Goal: Navigation & Orientation: Find specific page/section

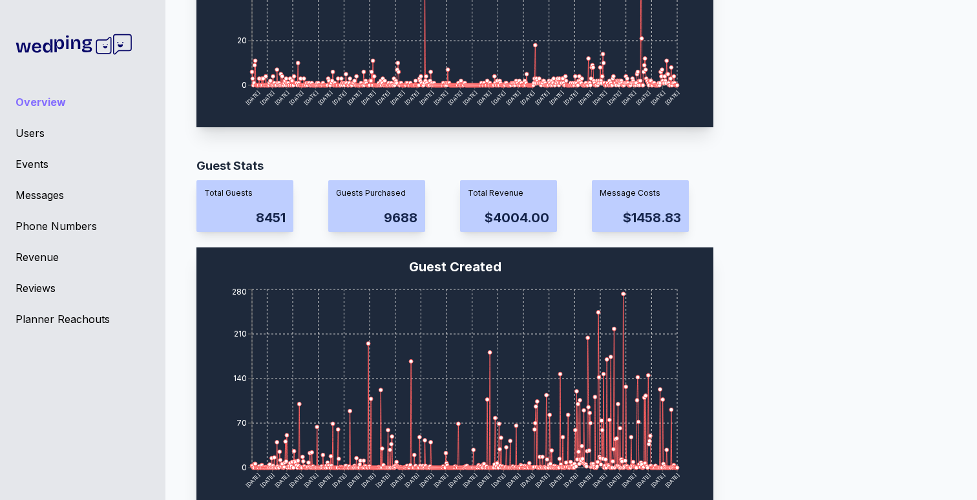
scroll to position [1146, 0]
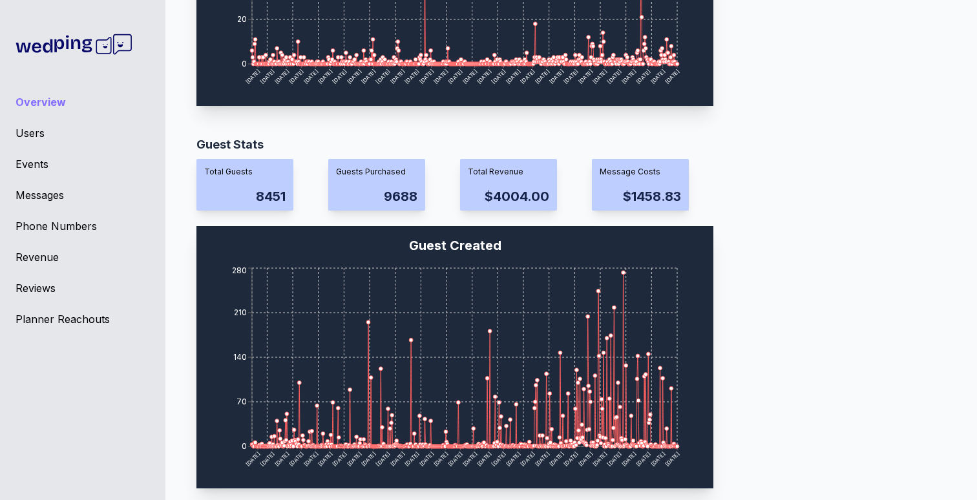
click at [26, 163] on div "Events" at bounding box center [83, 164] width 134 height 16
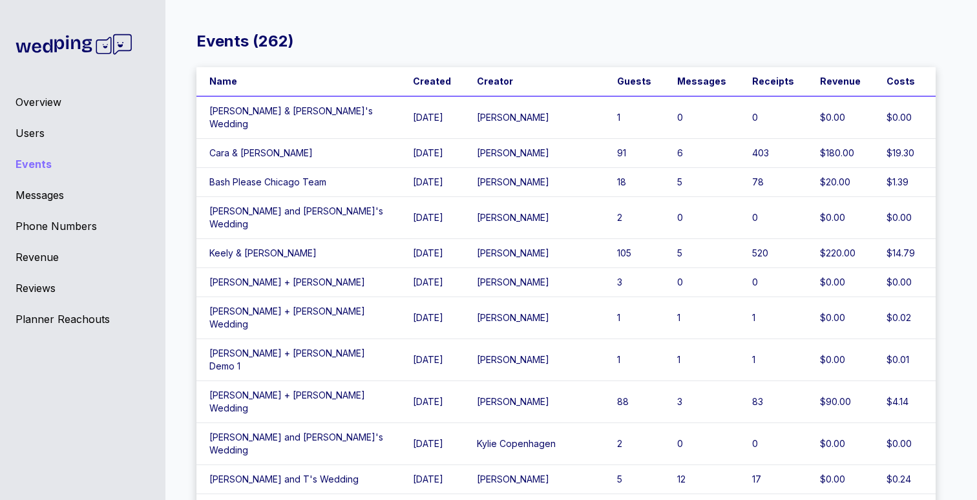
click at [818, 145] on td "$180.00" at bounding box center [840, 153] width 67 height 29
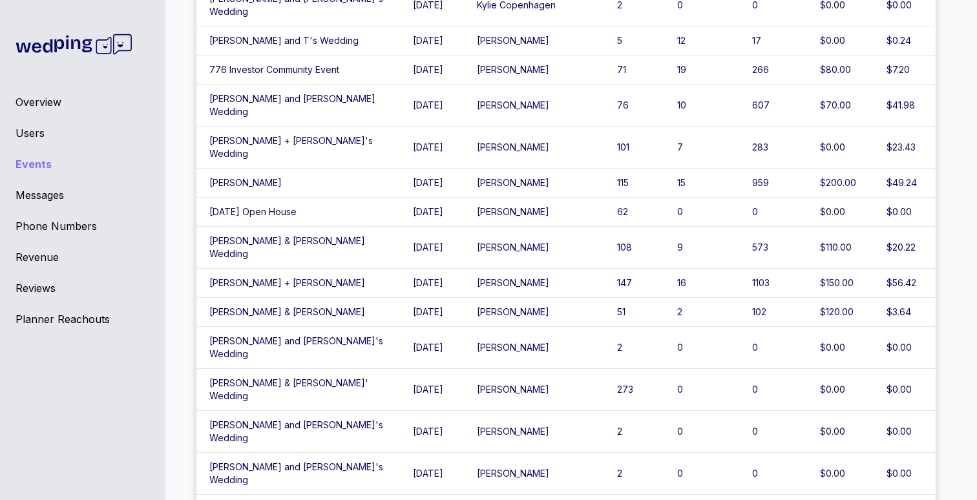
scroll to position [441, 0]
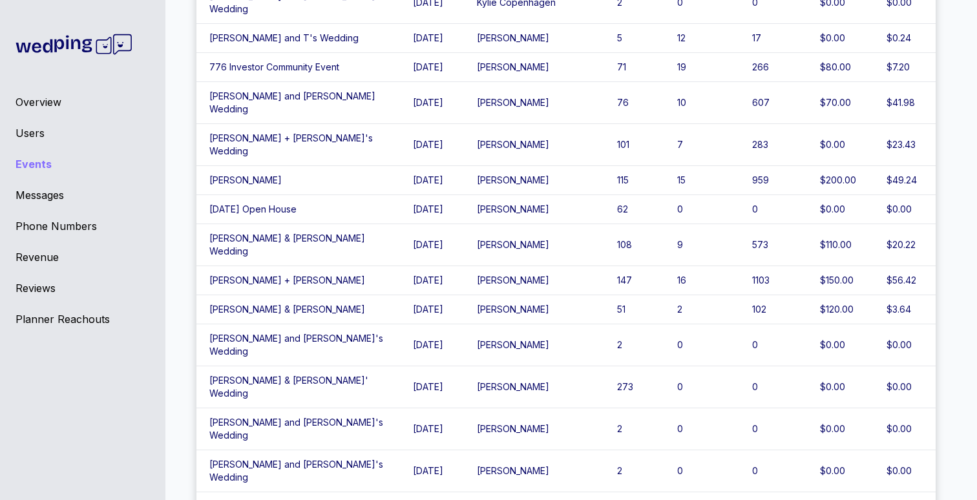
click at [507, 295] on td "[PERSON_NAME]" at bounding box center [534, 309] width 140 height 29
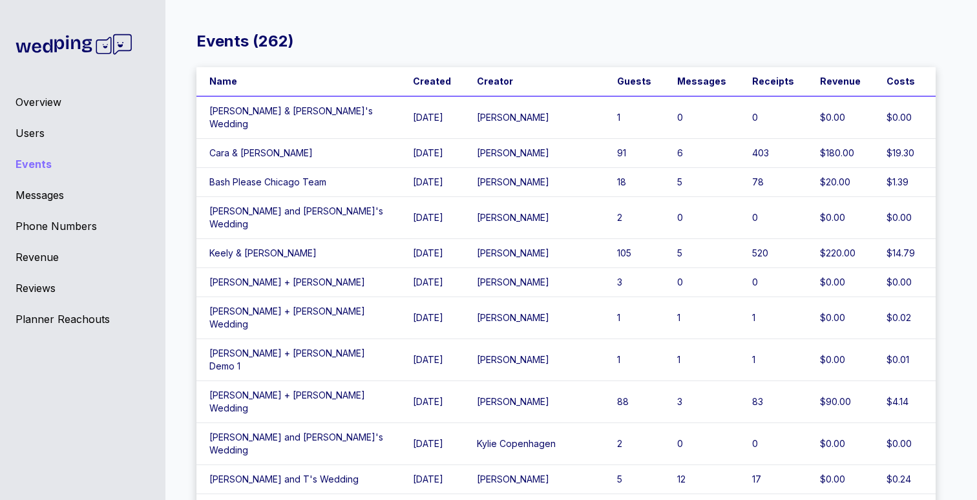
click at [296, 109] on td "[PERSON_NAME] & [PERSON_NAME]'s Wedding" at bounding box center [297, 117] width 203 height 43
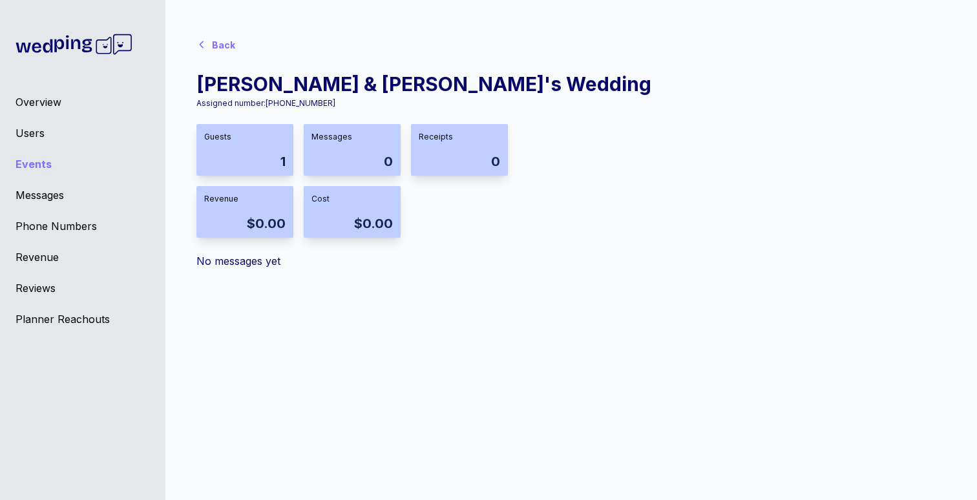
click at [218, 37] on div "Back" at bounding box center [218, 44] width 44 height 26
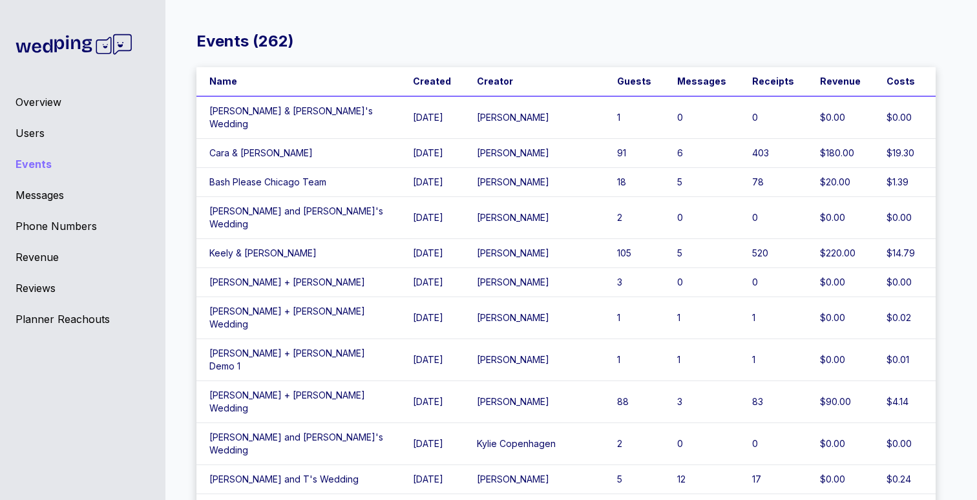
click at [519, 123] on td "[PERSON_NAME]" at bounding box center [534, 117] width 140 height 43
click at [32, 132] on div "Users" at bounding box center [83, 133] width 134 height 16
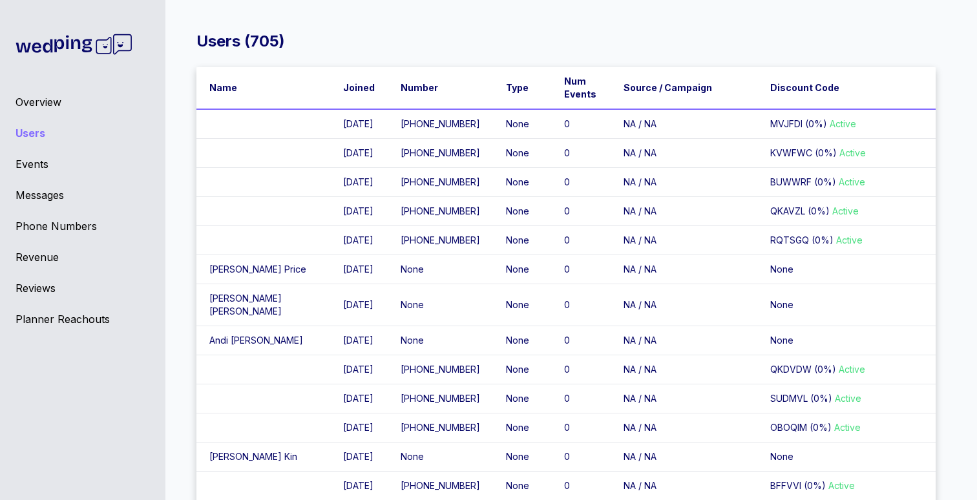
click at [286, 137] on td at bounding box center [263, 124] width 134 height 30
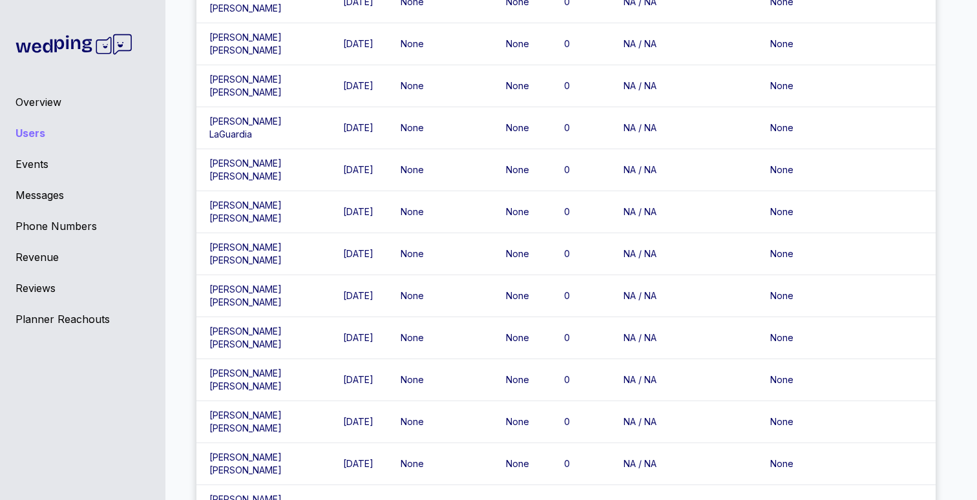
scroll to position [2991, 0]
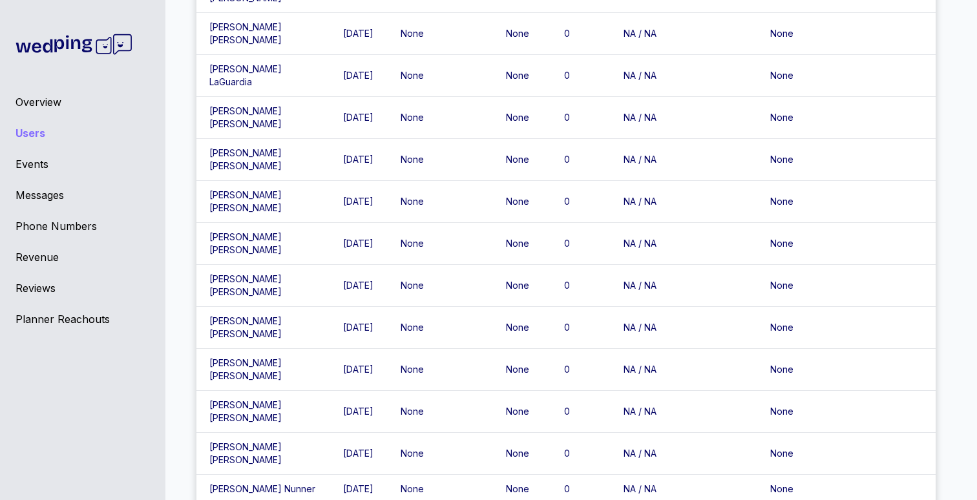
click at [33, 289] on div "Reviews" at bounding box center [83, 288] width 134 height 16
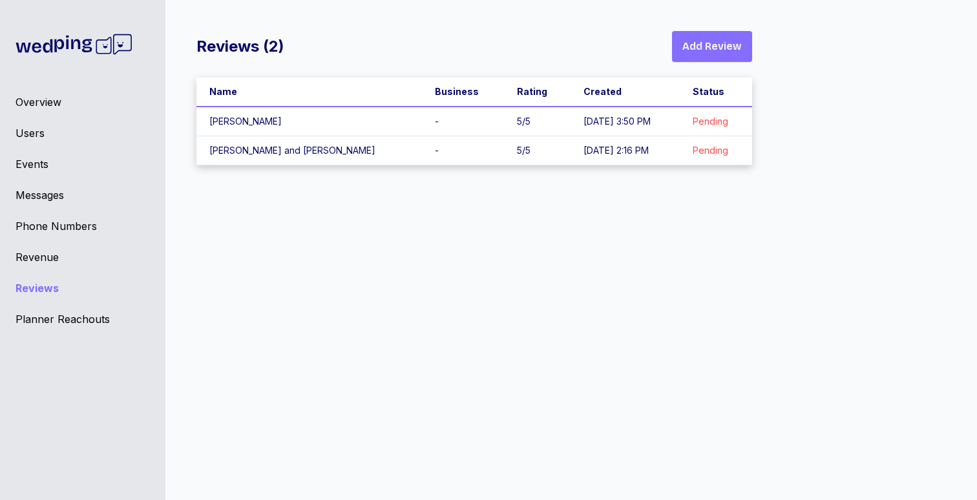
click at [251, 124] on td "[PERSON_NAME]" at bounding box center [308, 122] width 225 height 30
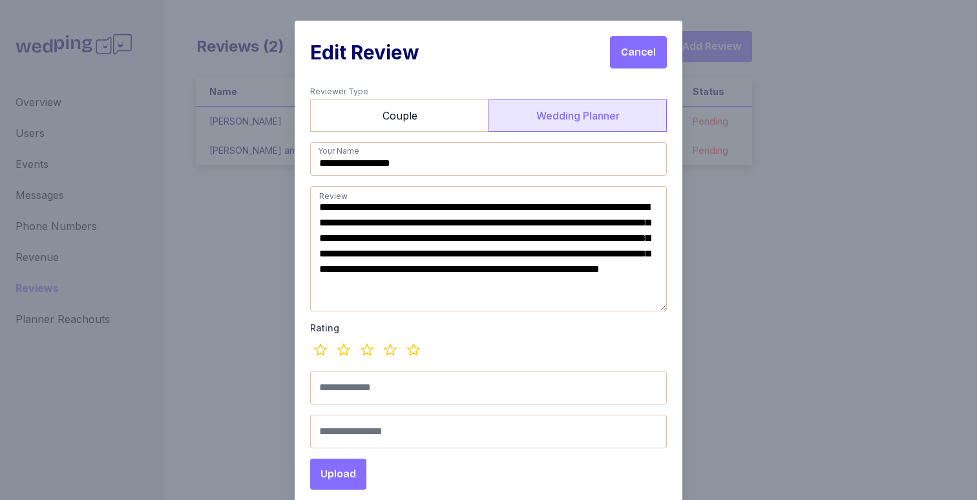
click at [651, 48] on span "Cancel" at bounding box center [638, 53] width 35 height 16
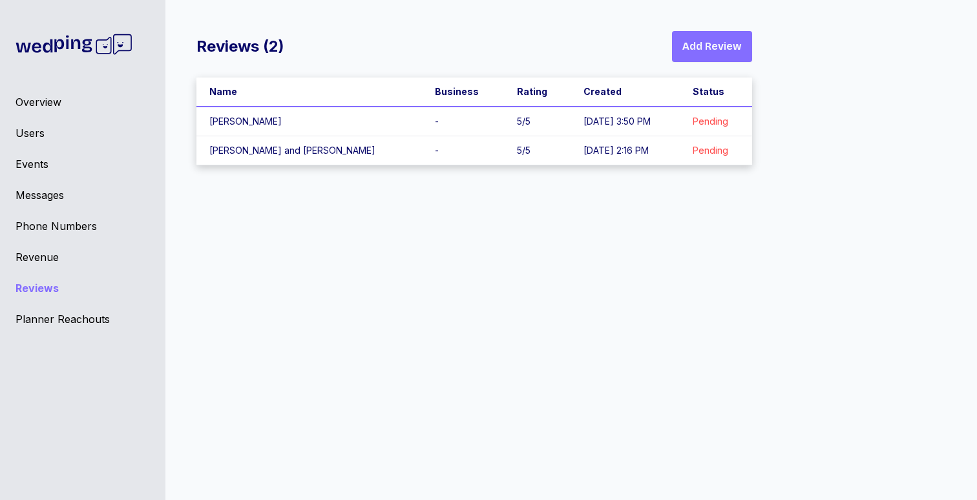
click at [260, 151] on td "[PERSON_NAME] and [PERSON_NAME]" at bounding box center [308, 150] width 225 height 29
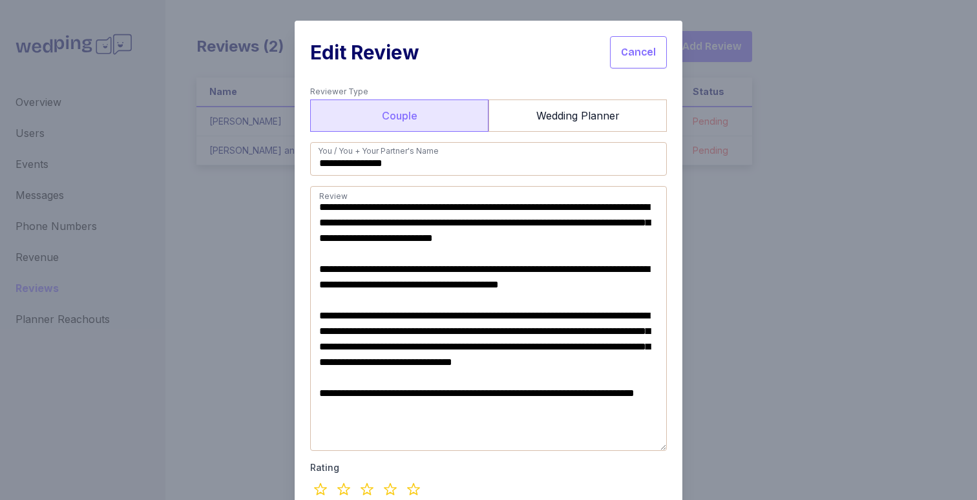
scroll to position [1, 0]
click at [661, 47] on button "Cancel" at bounding box center [638, 52] width 57 height 32
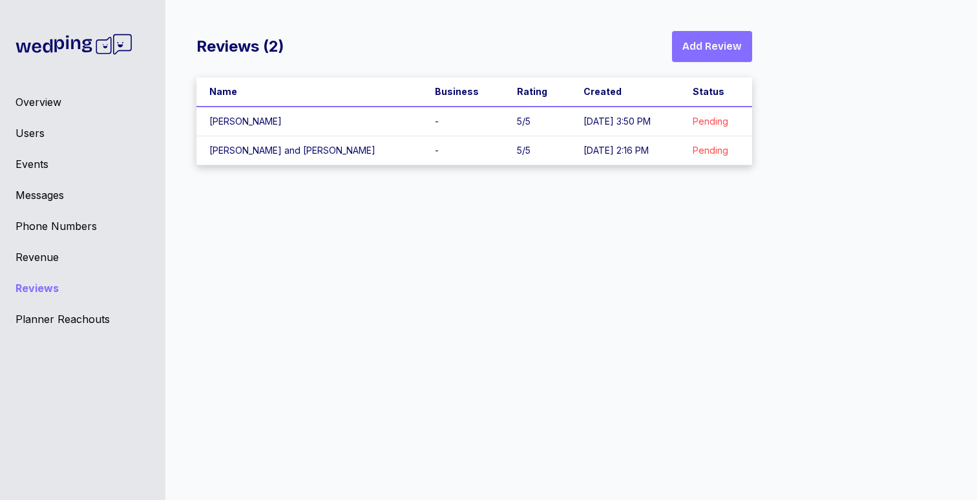
scroll to position [0, 0]
click at [829, 255] on div "Reviews ( 2 ) Add Review Name Business Rating Created Status [PERSON_NAME] - 5 …" at bounding box center [566, 260] width 822 height 500
drag, startPoint x: 472, startPoint y: 331, endPoint x: 416, endPoint y: 307, distance: 60.7
click at [472, 331] on div "Reviews ( 2 ) Add Review Name Business Rating Created Status [PERSON_NAME] - 5 …" at bounding box center [566, 260] width 822 height 500
click at [37, 106] on div "Overview" at bounding box center [83, 102] width 134 height 16
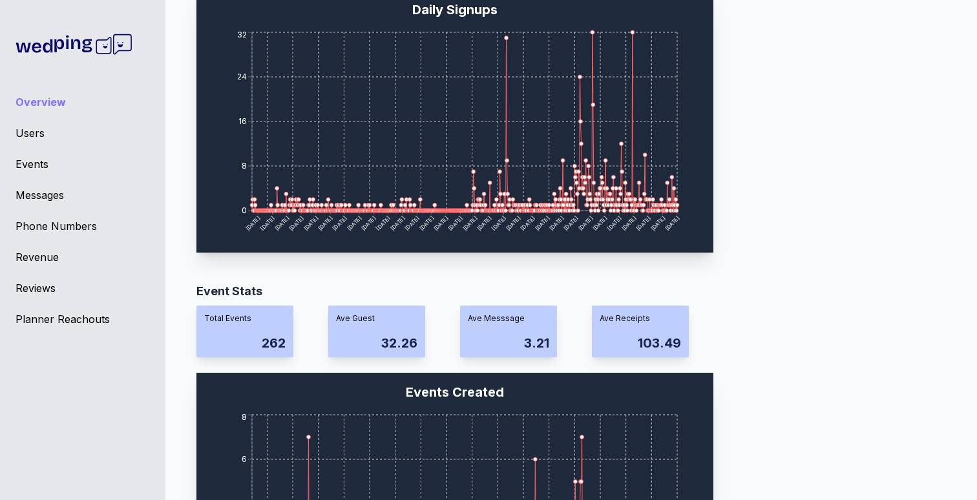
scroll to position [156, 0]
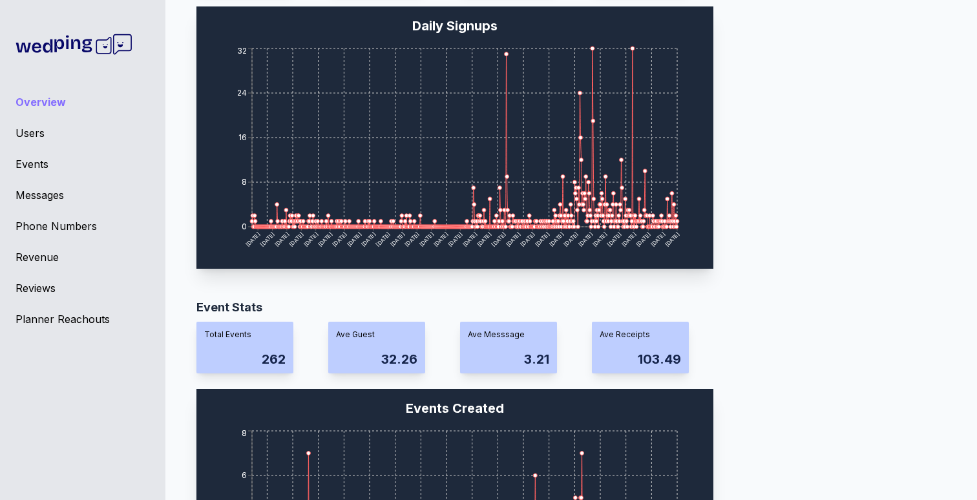
click at [838, 262] on div "User Stats Total Users 705 Onboarded 103 (15%) Added Guest 77 (11%) Purchased G…" at bounding box center [565, 97] width 739 height 362
click at [875, 172] on div "User Stats Total Users 705 Onboarded 103 (15%) Added Guest 77 (11%) Purchased G…" at bounding box center [565, 97] width 739 height 362
click at [783, 221] on div "User Stats Total Users 705 Onboarded 103 (15%) Added Guest 77 (11%) Purchased G…" at bounding box center [565, 97] width 739 height 362
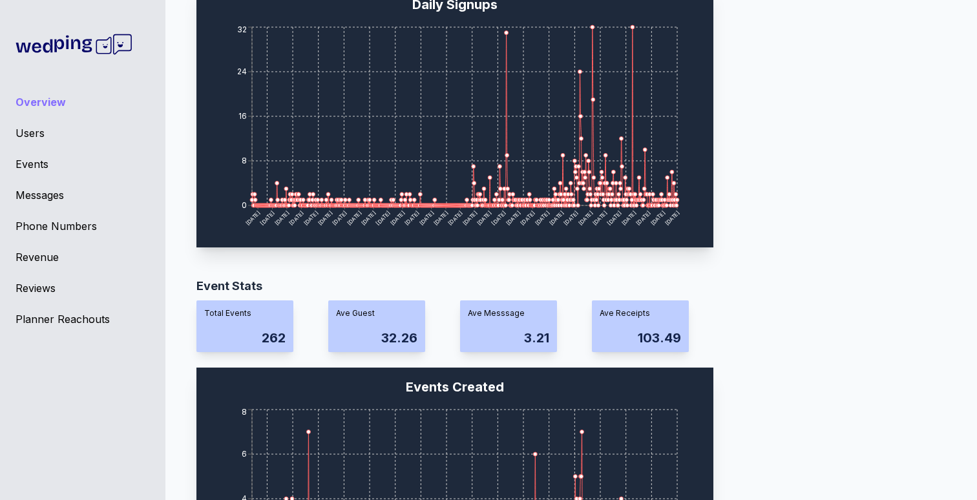
scroll to position [0, 0]
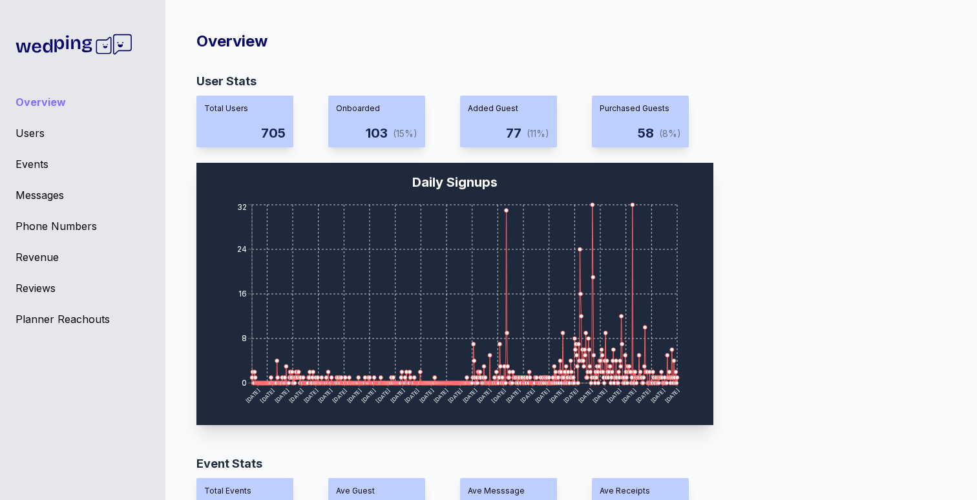
click at [36, 132] on div "Users" at bounding box center [83, 133] width 134 height 16
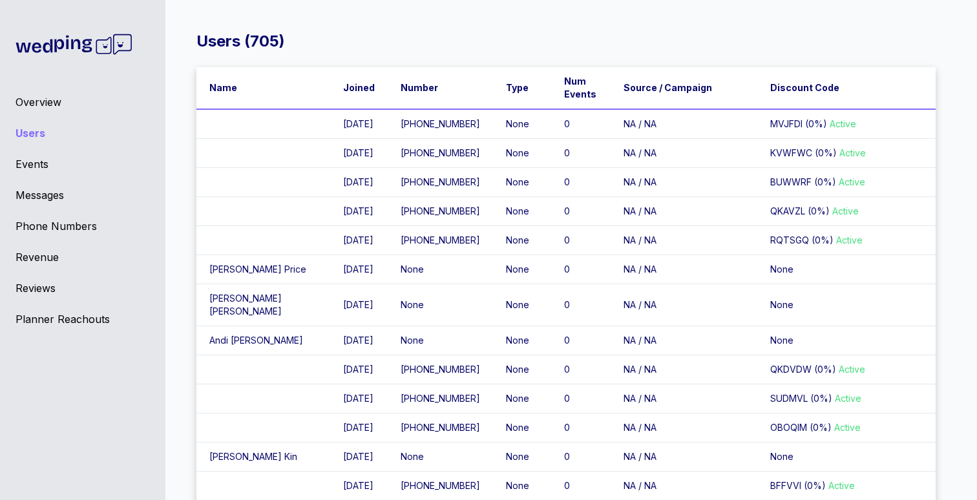
click at [41, 165] on div "Events" at bounding box center [83, 164] width 134 height 16
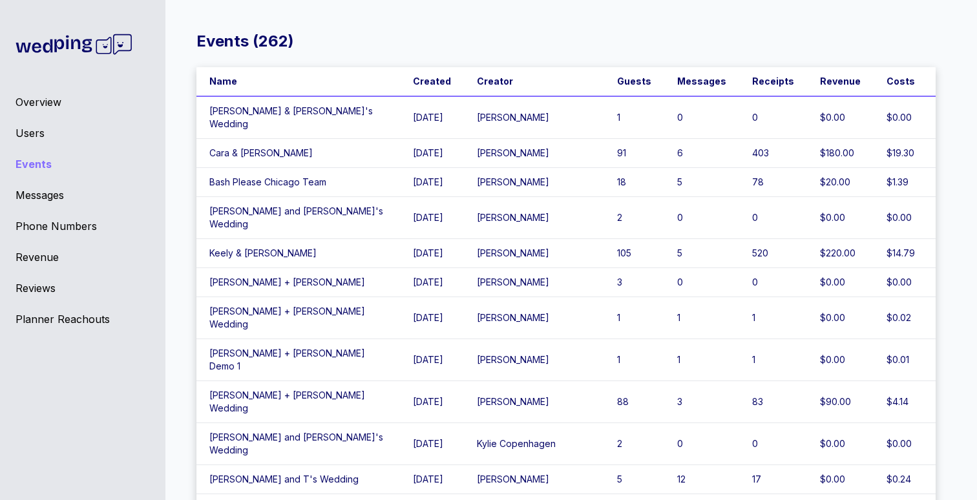
click at [390, 48] on div "Events ( 262 )" at bounding box center [565, 41] width 739 height 21
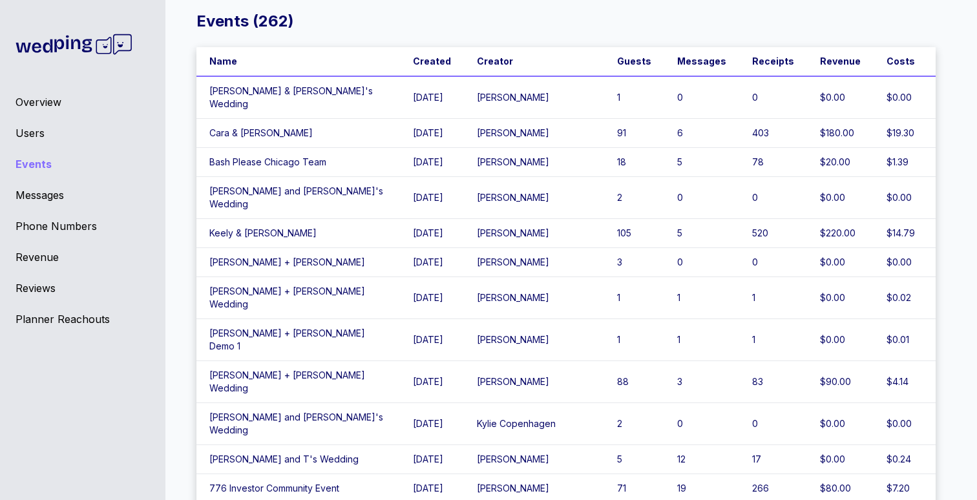
scroll to position [21, 0]
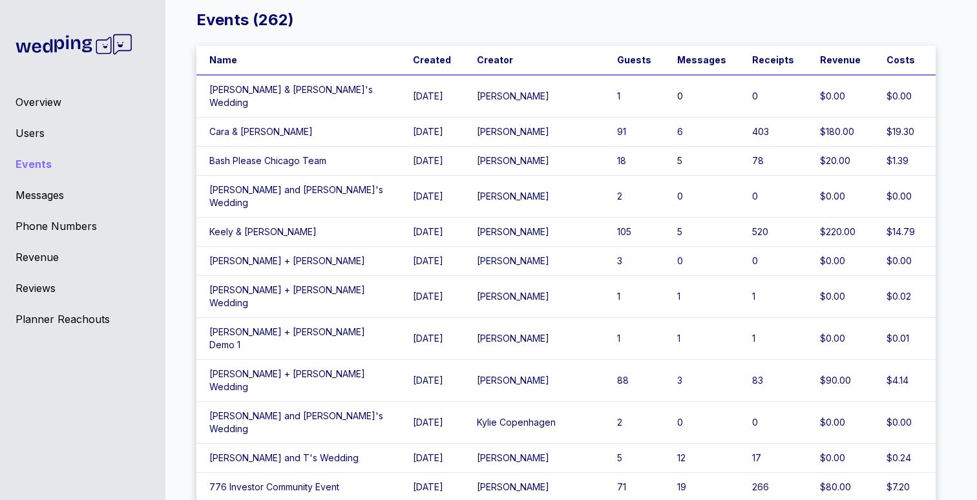
click at [182, 131] on div "Events ( 262 ) Name Created Creator Guests Messages Receipts Revenue Costs [PER…" at bounding box center [566, 239] width 822 height 500
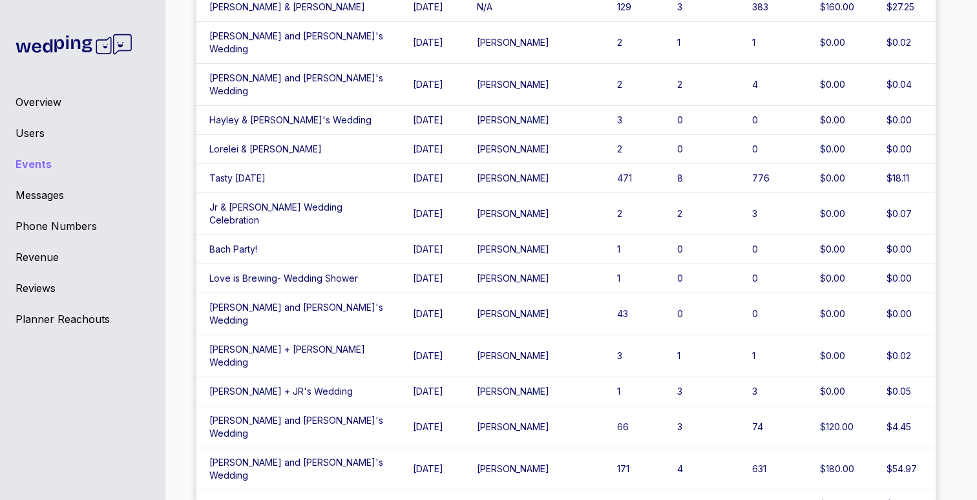
scroll to position [0, 0]
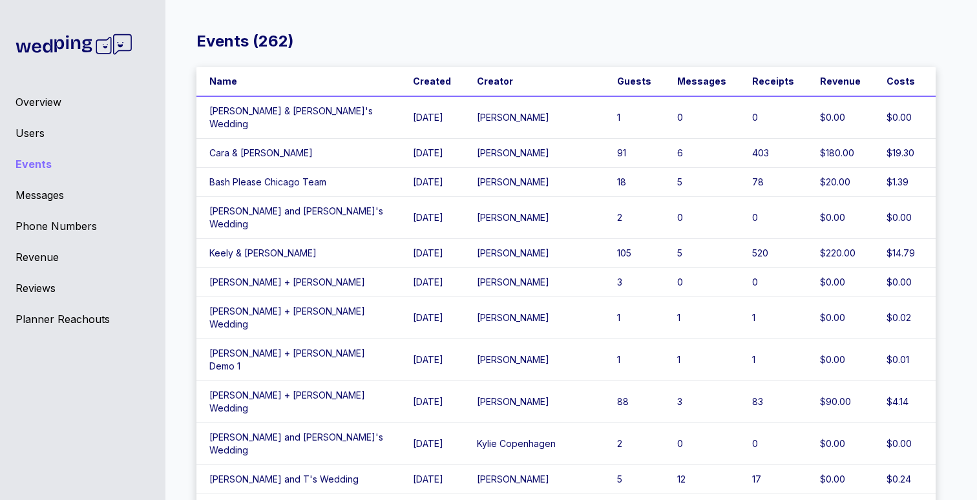
click at [182, 251] on div "Events ( 262 ) Name Created Creator Guests Messages Receipts Revenue Costs [PER…" at bounding box center [566, 260] width 822 height 500
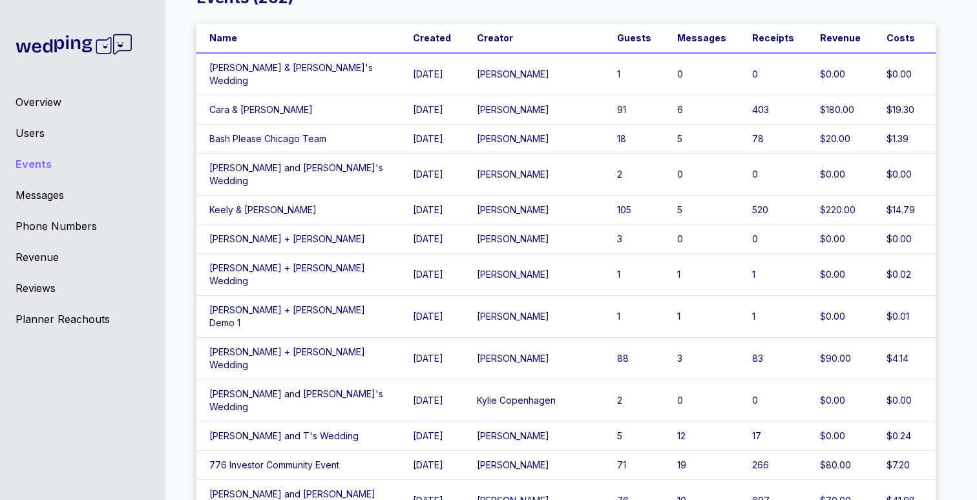
scroll to position [48, 0]
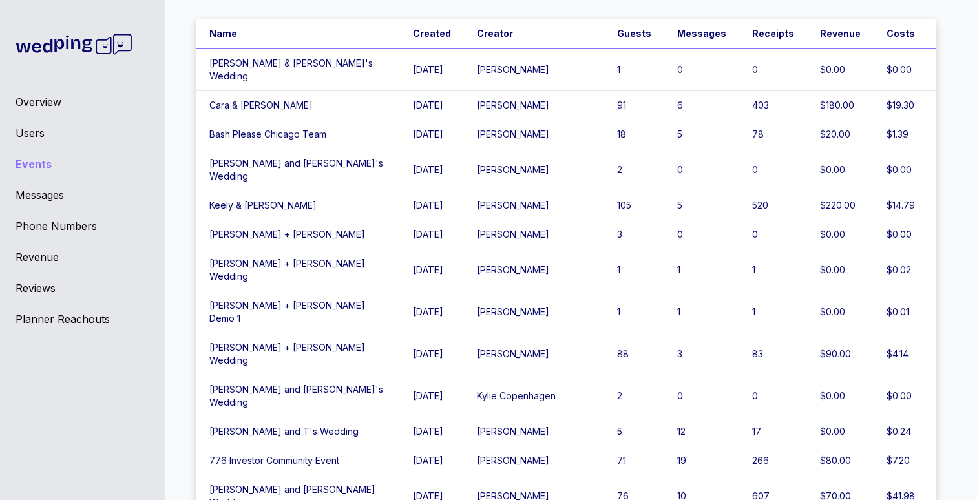
click at [836, 333] on td "$90.00" at bounding box center [840, 354] width 67 height 42
